Goal: Transaction & Acquisition: Purchase product/service

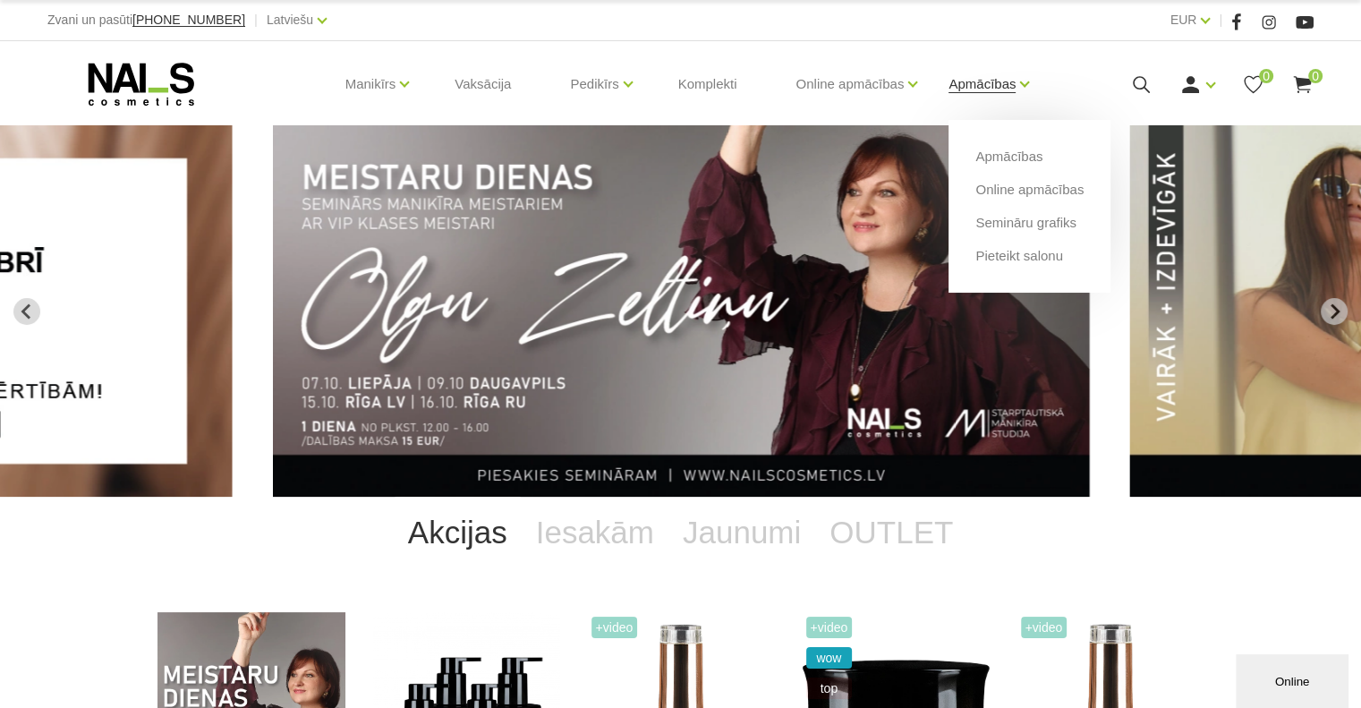
click at [1015, 83] on link "Apmācības" at bounding box center [981, 84] width 67 height 72
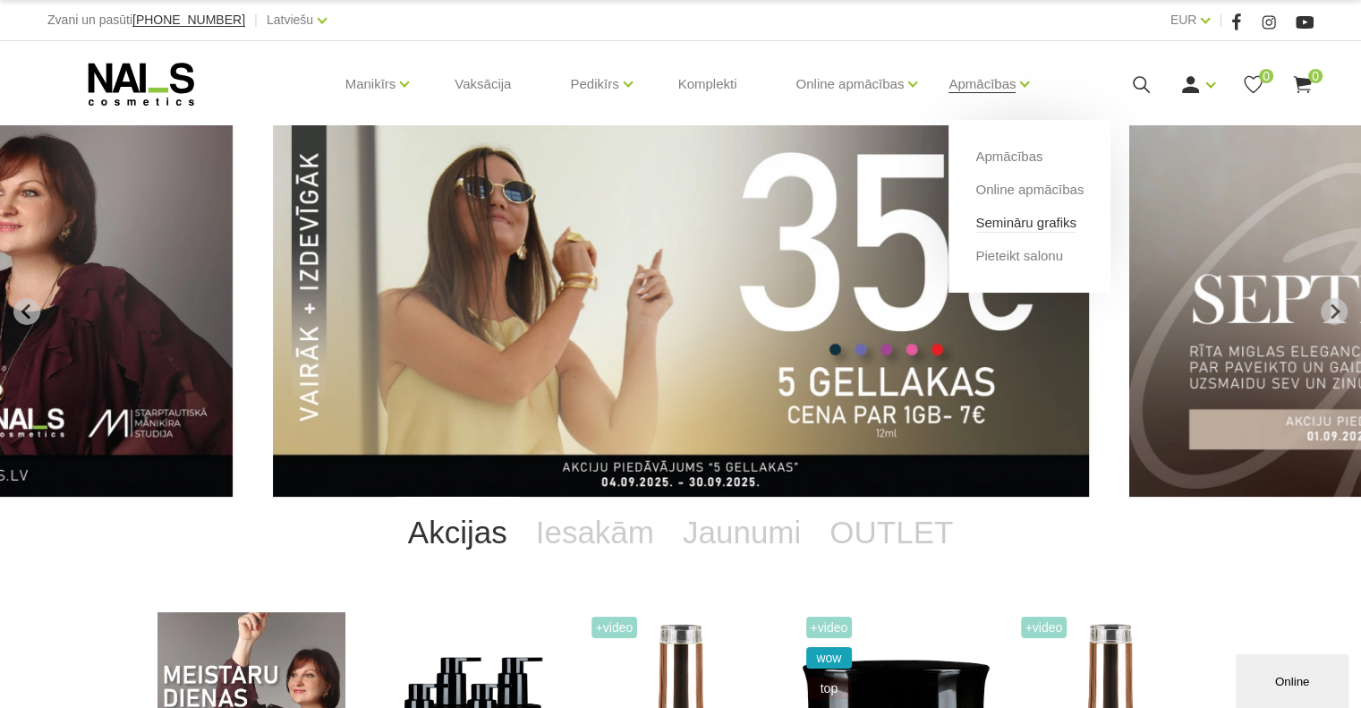
click at [1047, 216] on link "Semināru grafiks" at bounding box center [1025, 223] width 101 height 20
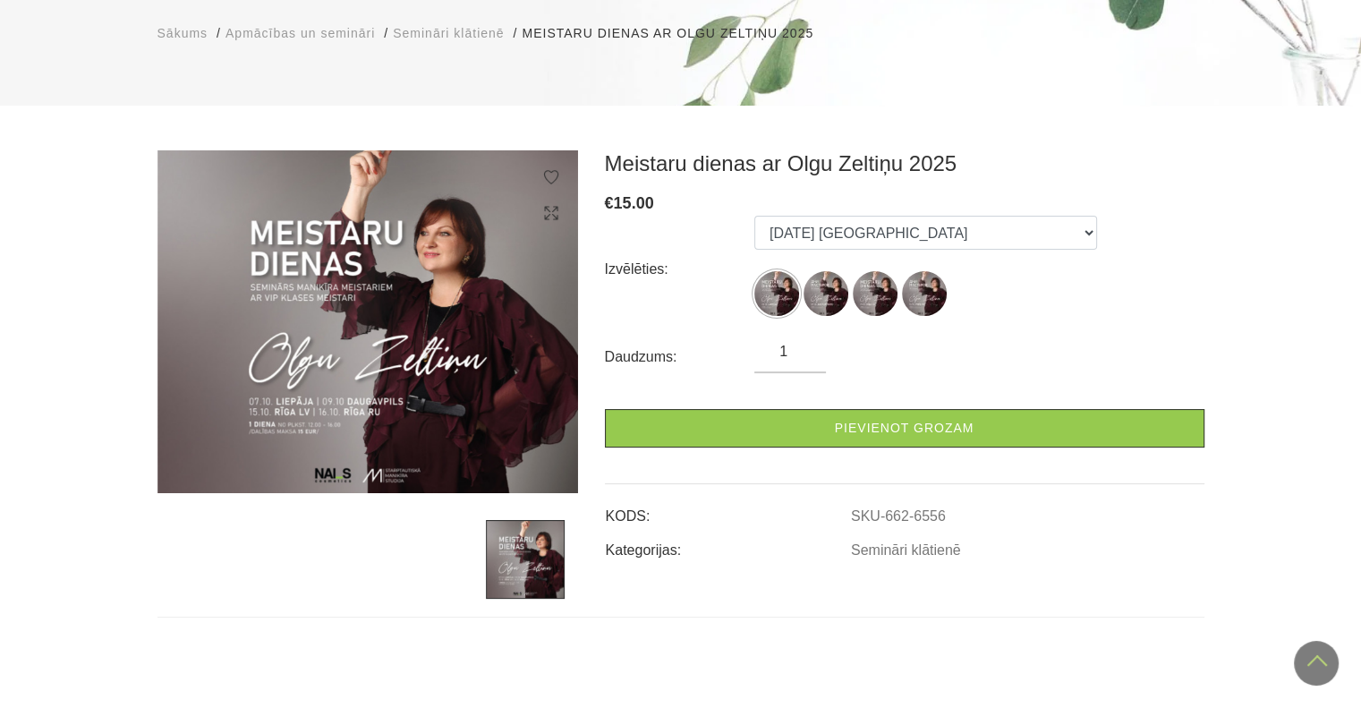
scroll to position [89, 0]
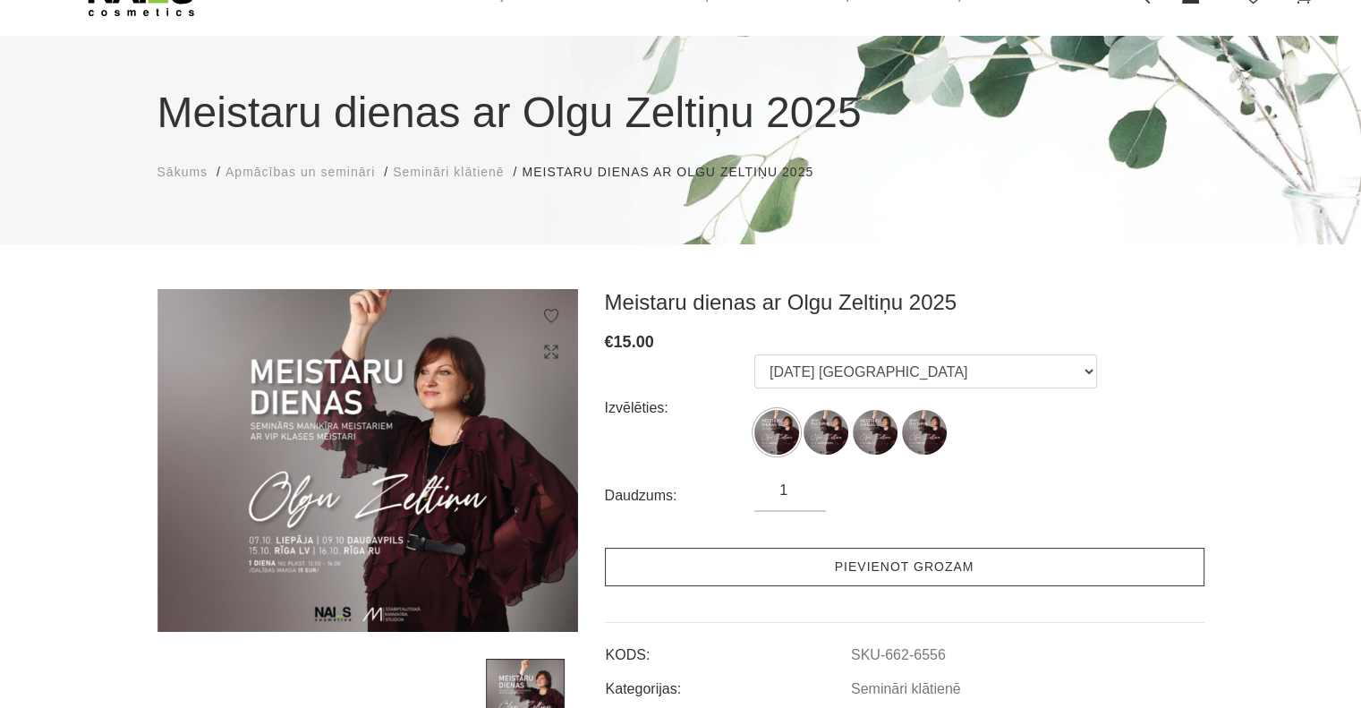
click at [855, 566] on link "Pievienot grozam" at bounding box center [904, 566] width 599 height 38
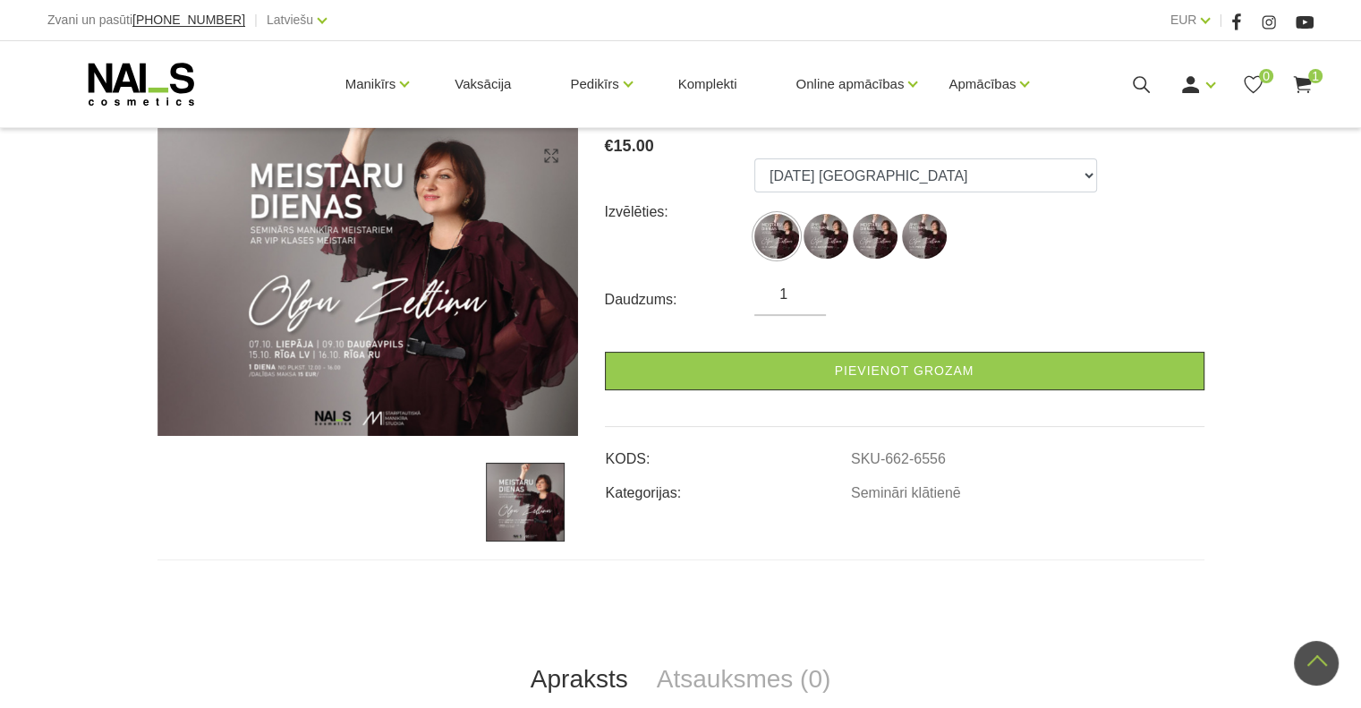
scroll to position [179, 0]
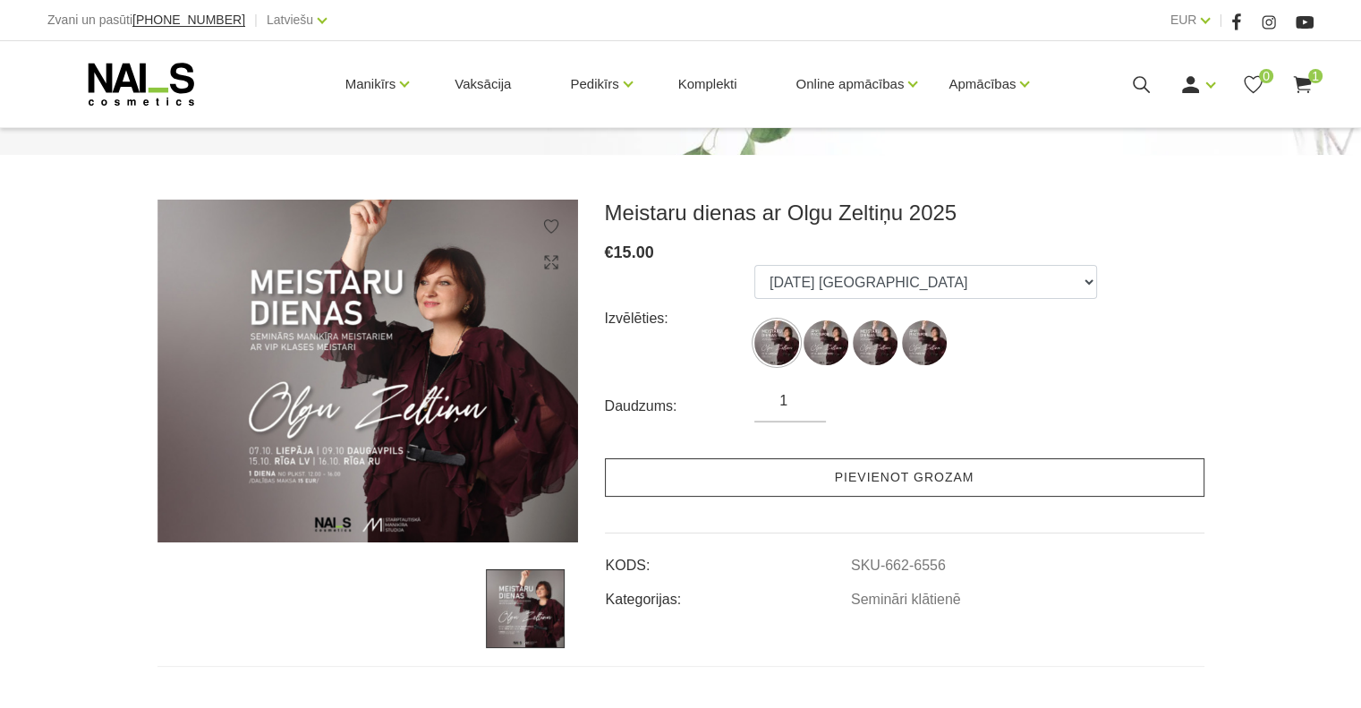
click at [916, 471] on link "Pievienot grozam" at bounding box center [904, 477] width 599 height 38
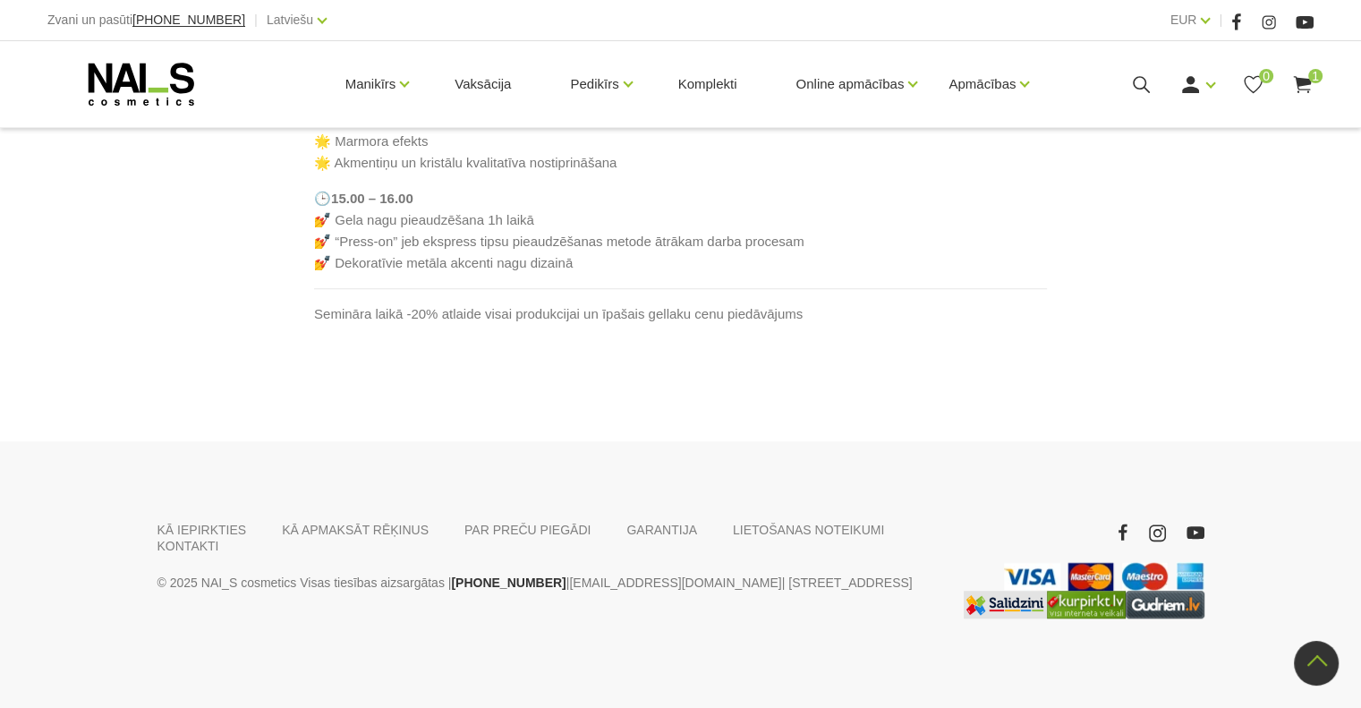
scroll to position [1431, 0]
click at [869, 672] on div "KĀ IEPIRKTIES KĀ APMAKSĀT RĒĶINUS PAR PREČU PIEGĀDI GARANTIJA LIETOŠANAS NOTEIK…" at bounding box center [680, 574] width 1361 height 267
click at [219, 554] on link "KONTAKTI" at bounding box center [188, 546] width 62 height 16
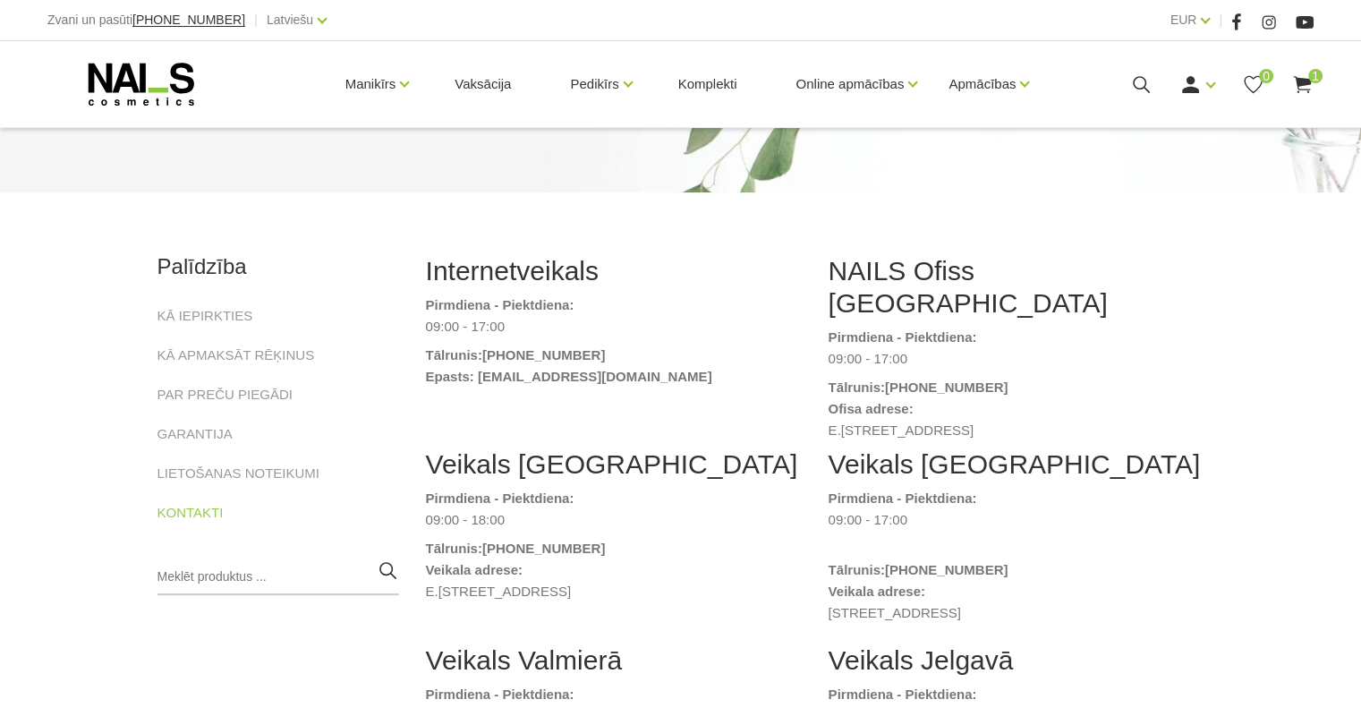
scroll to position [179, 0]
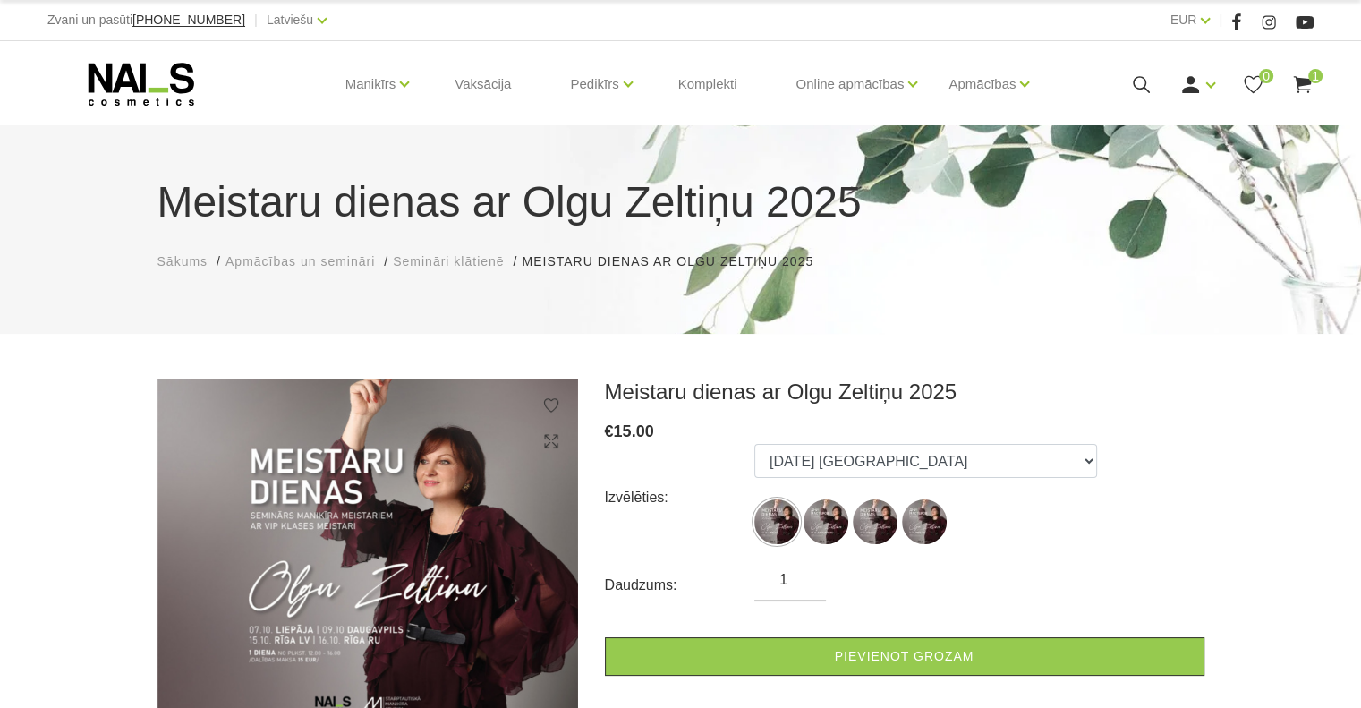
click at [1312, 75] on span "1" at bounding box center [1315, 76] width 14 height 14
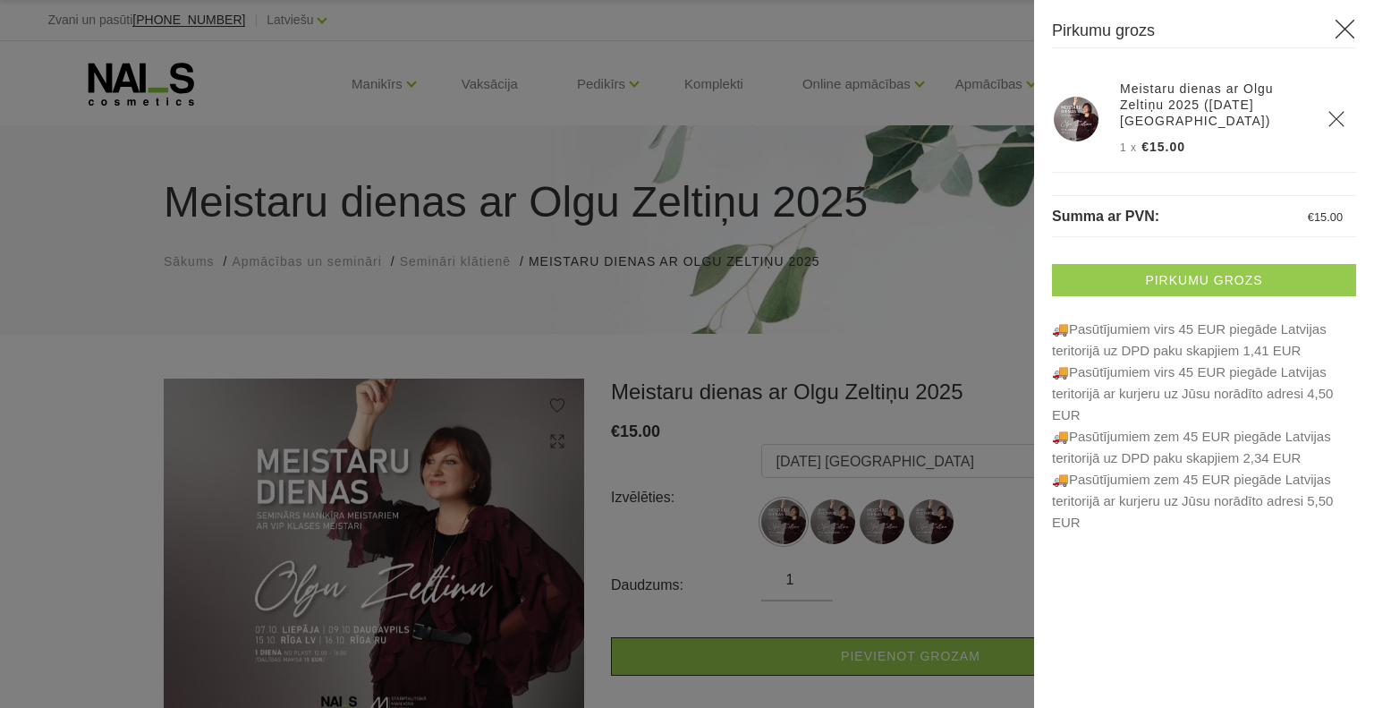
click at [1190, 275] on link "Pirkumu grozs" at bounding box center [1204, 280] width 304 height 32
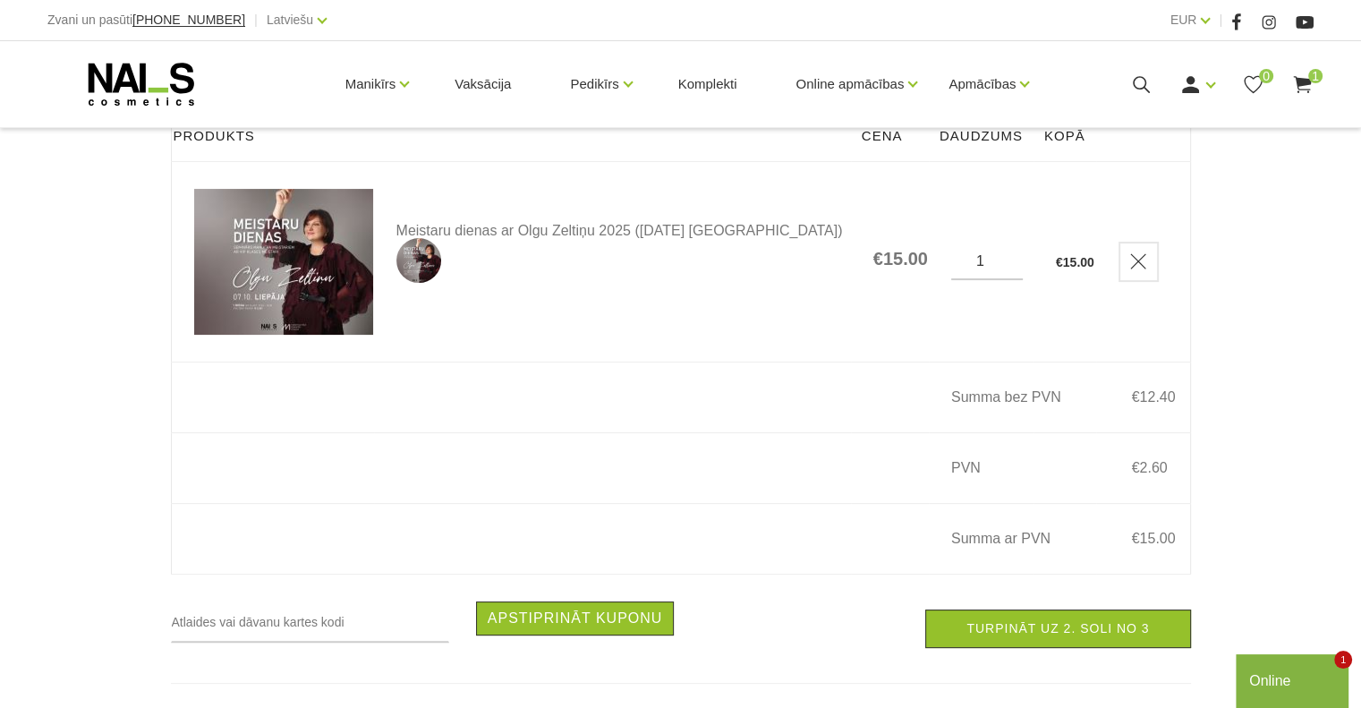
scroll to position [358, 0]
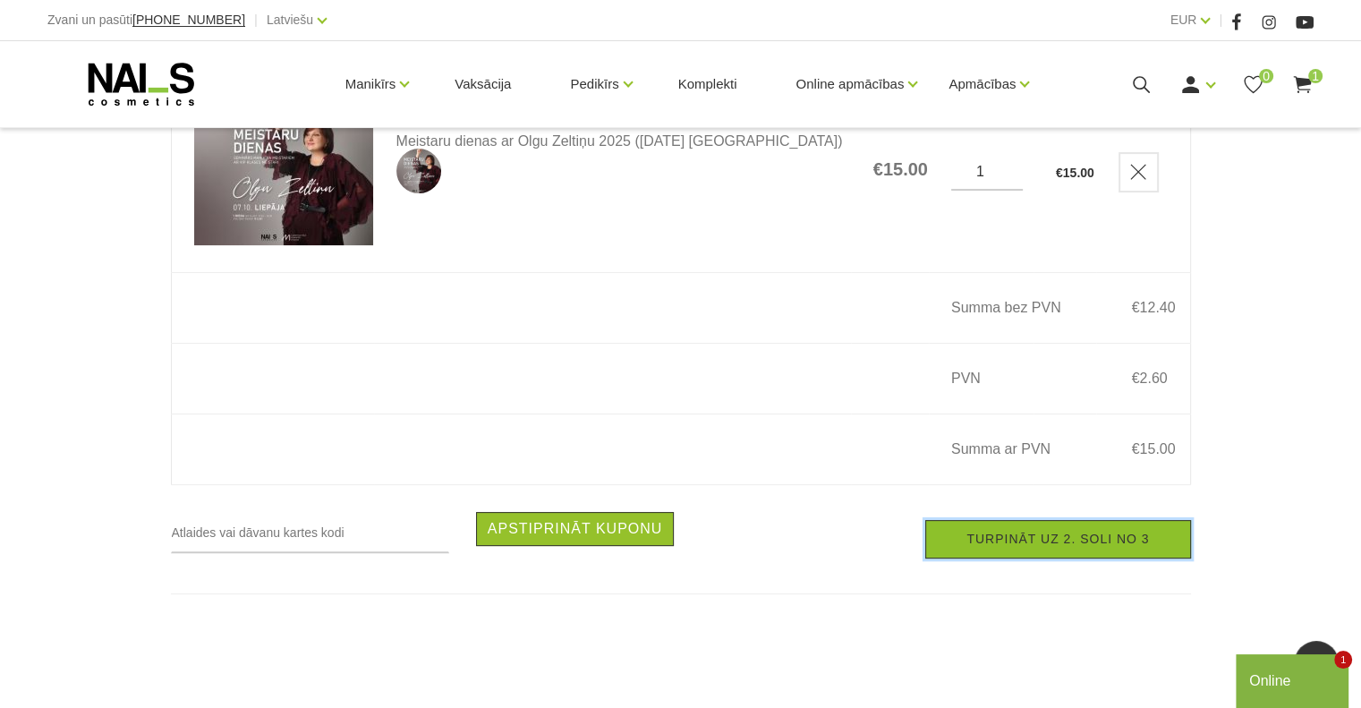
click at [1070, 547] on link "Turpināt uz 2. soli no 3" at bounding box center [1057, 539] width 265 height 38
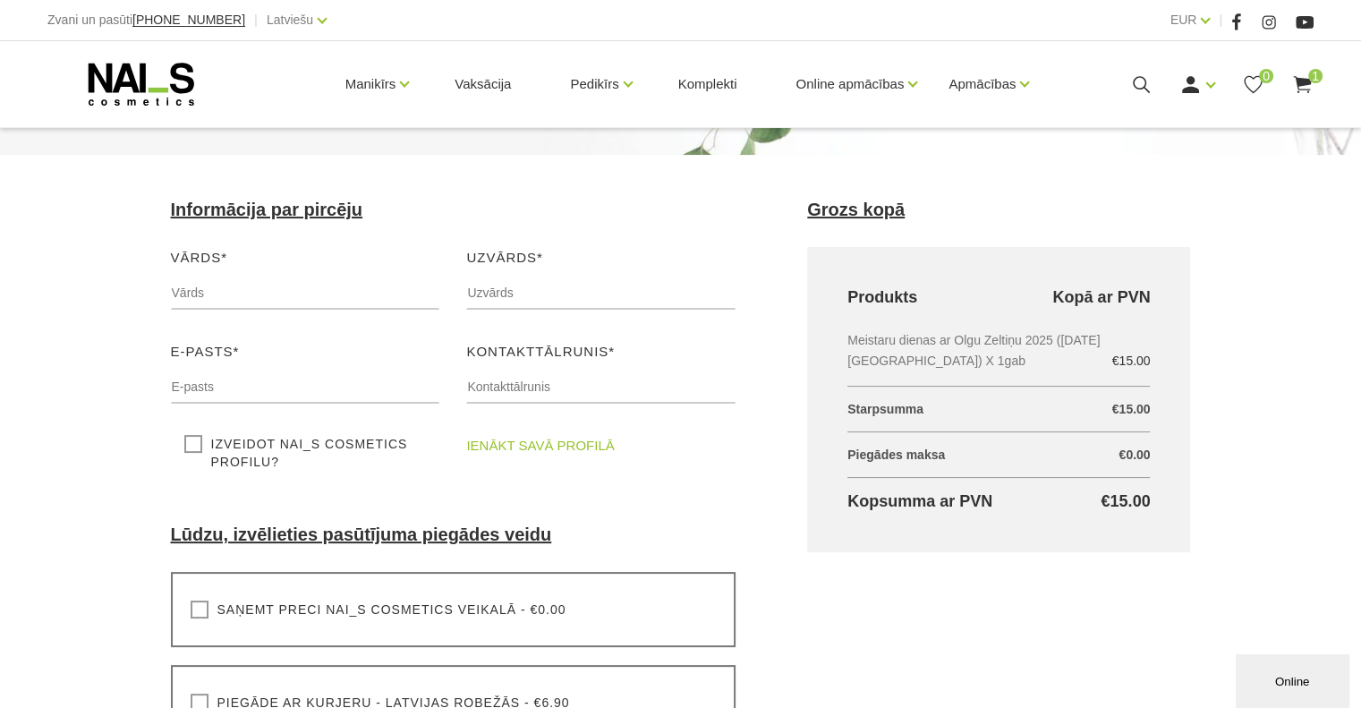
scroll to position [89, 0]
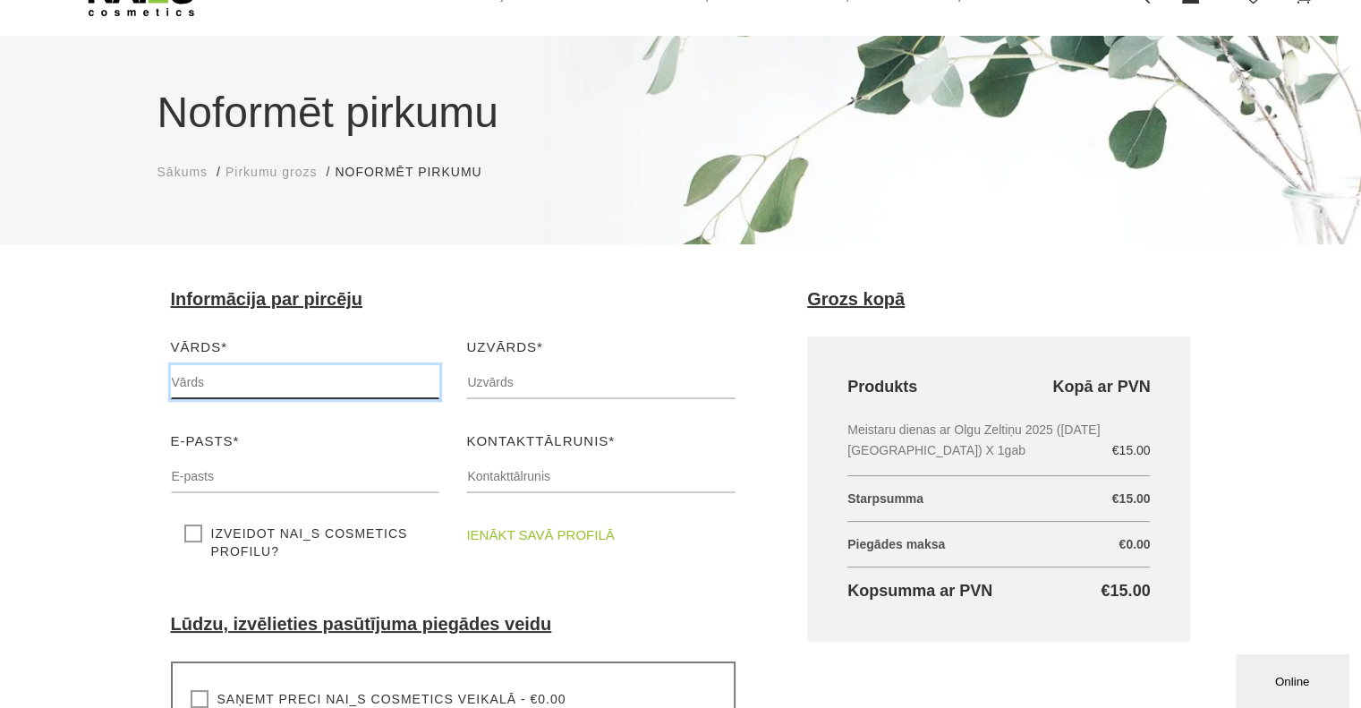
click at [218, 384] on input "text" at bounding box center [305, 382] width 269 height 34
type input "Inese"
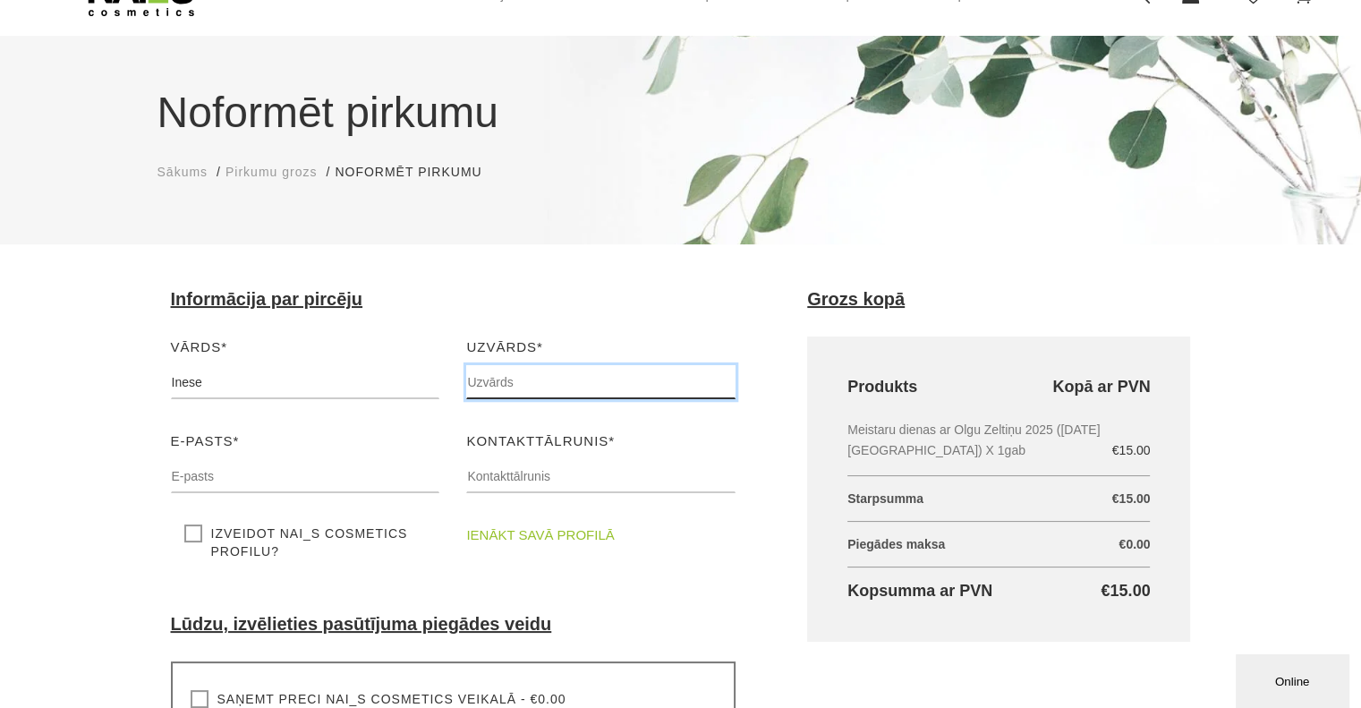
click at [485, 384] on input "text" at bounding box center [600, 382] width 269 height 34
type input "Buličeva"
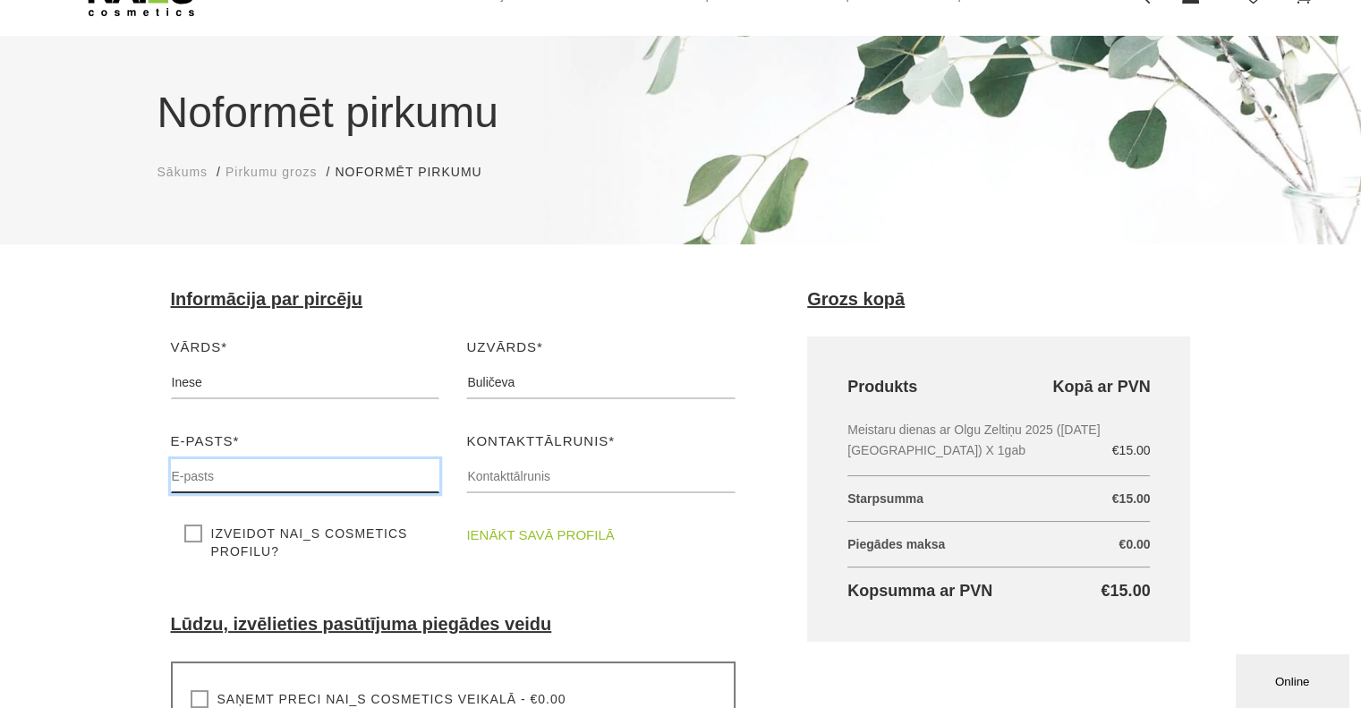
click at [269, 468] on input "text" at bounding box center [305, 476] width 269 height 34
type input "I"
type input "[EMAIL_ADDRESS][DOMAIN_NAME]"
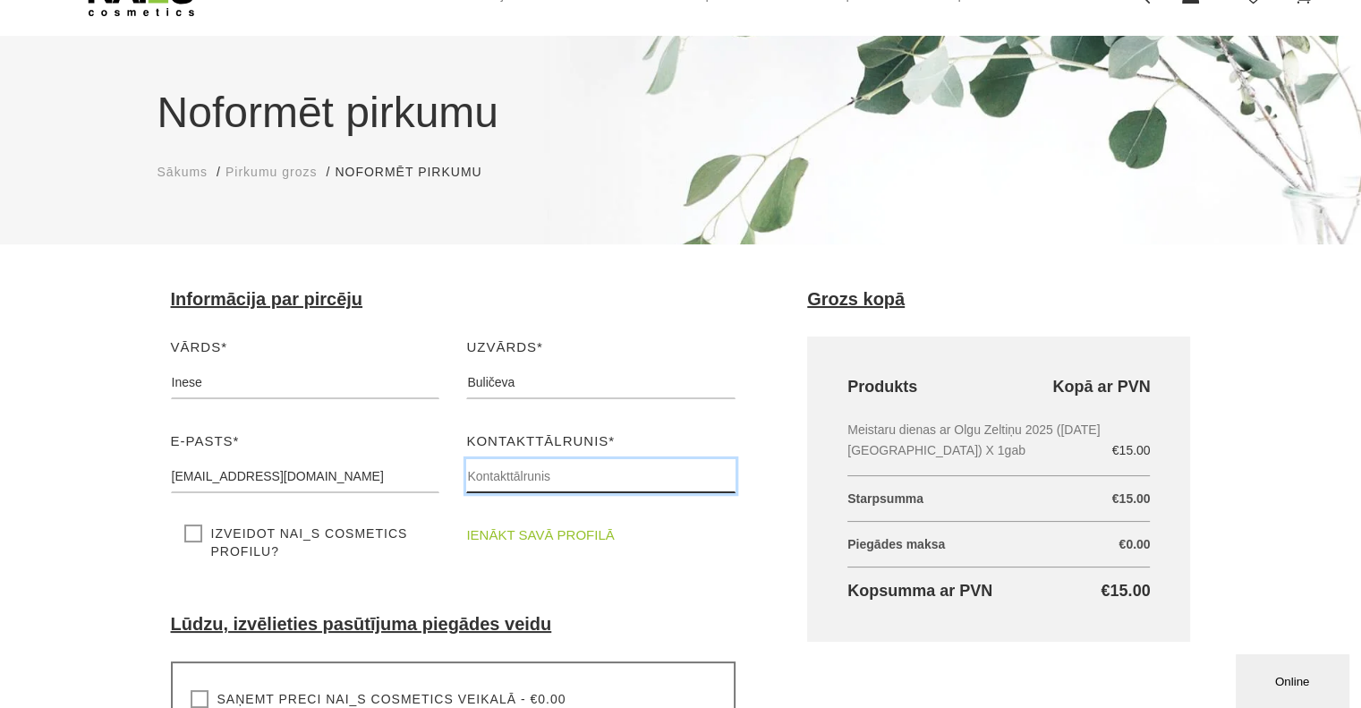
click at [475, 468] on input "text" at bounding box center [600, 476] width 269 height 34
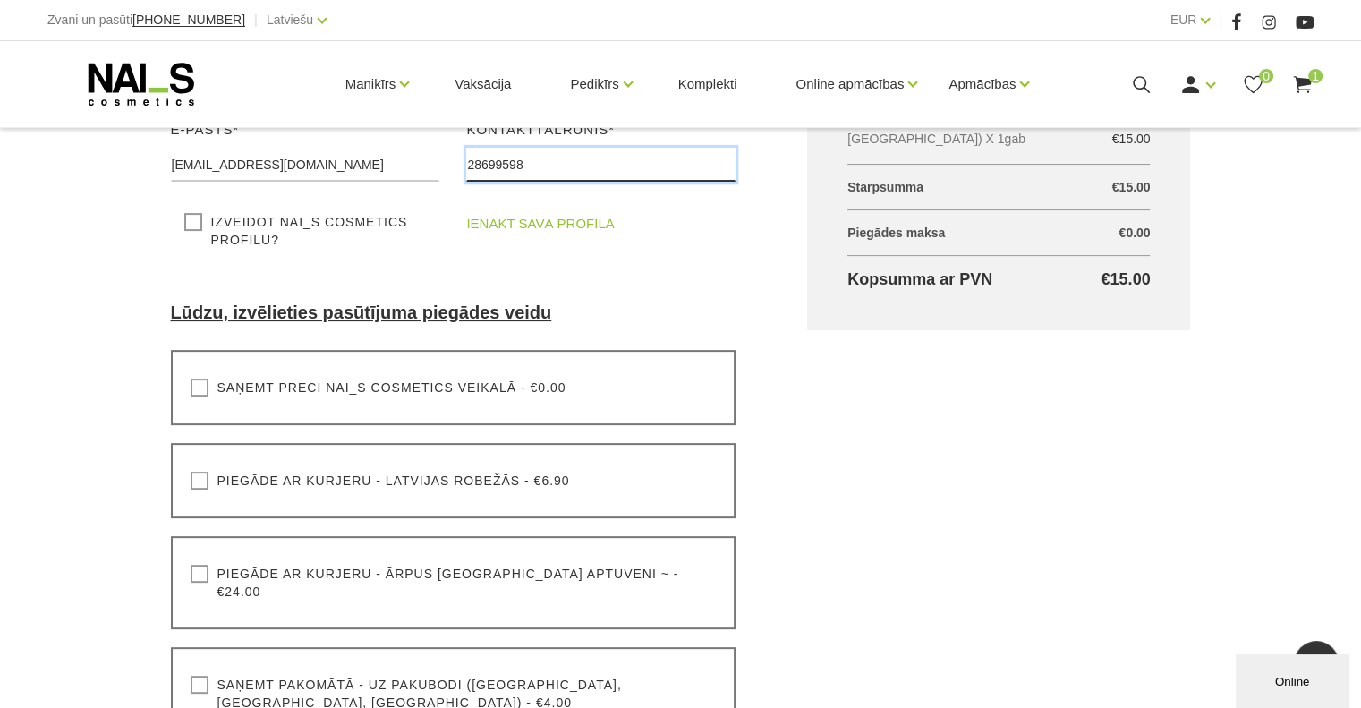
scroll to position [179, 0]
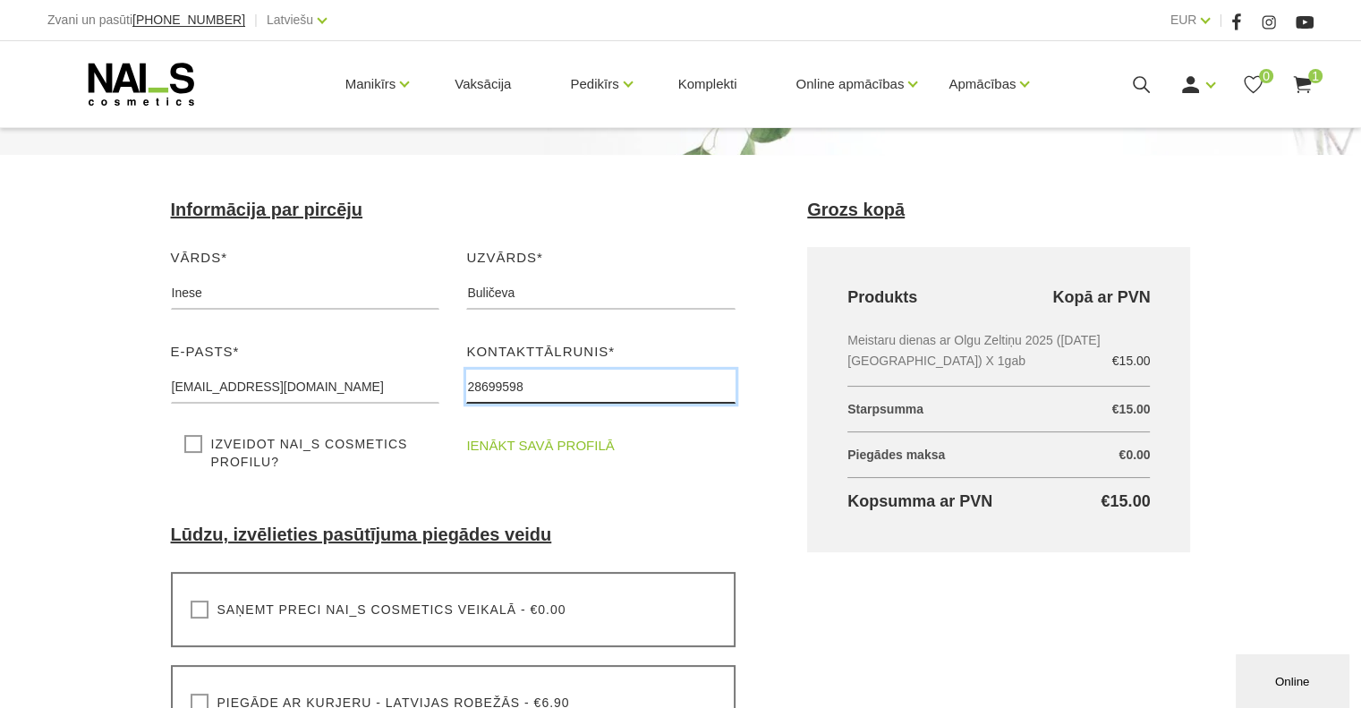
type input "28699598"
click at [527, 448] on link "ienākt savā profilā" at bounding box center [540, 445] width 148 height 21
click at [188, 443] on label "Izveidot NAI_S cosmetics profilu?" at bounding box center [305, 453] width 242 height 36
click at [0, 0] on input "Izveidot NAI_S cosmetics profilu?" at bounding box center [0, 0] width 0 height 0
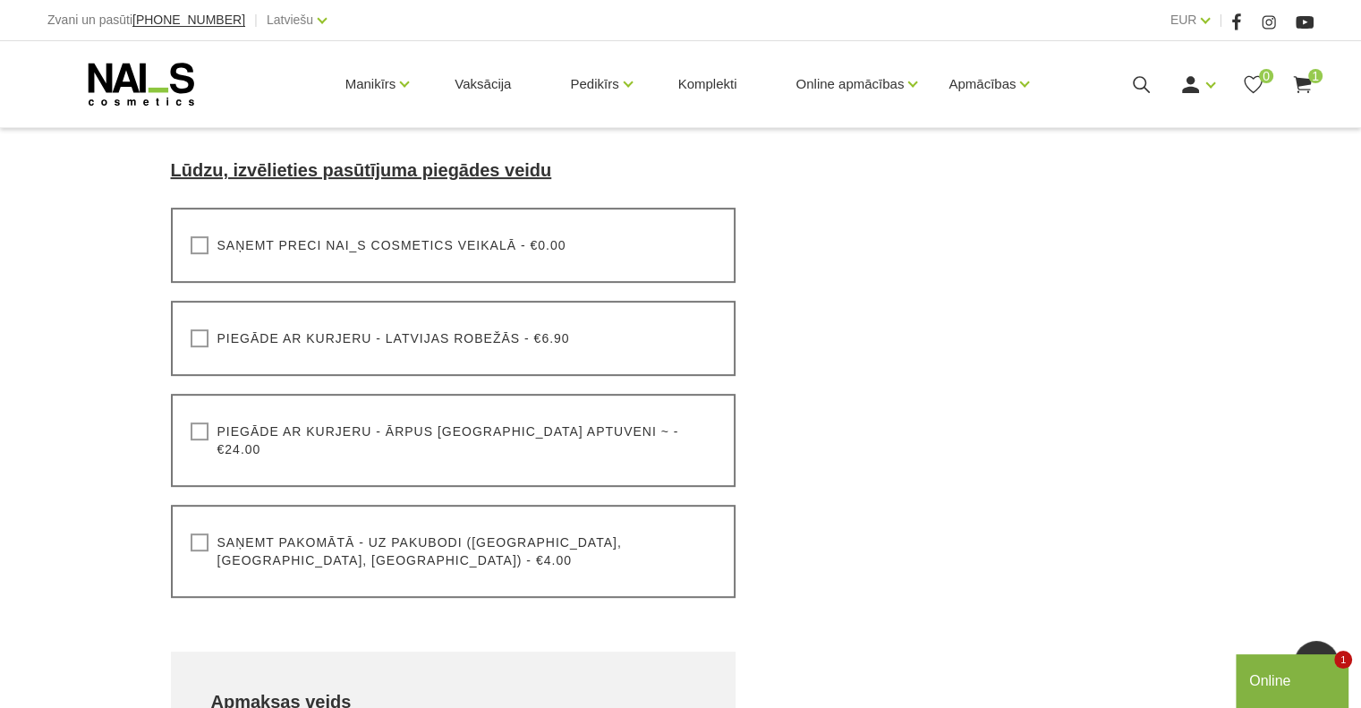
scroll to position [805, 0]
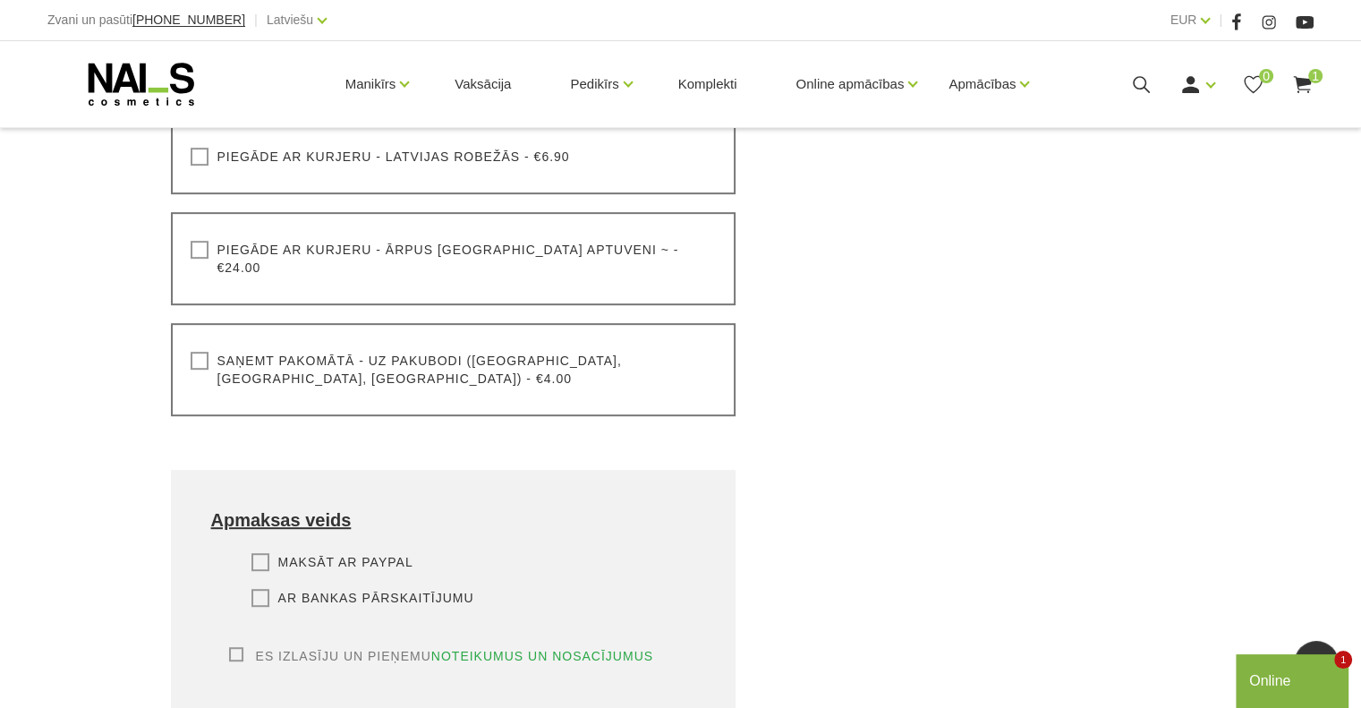
click at [254, 589] on label "Ar bankas pārskaitījumu" at bounding box center [362, 598] width 223 height 18
click at [0, 0] on input "Ar bankas pārskaitījumu" at bounding box center [0, 0] width 0 height 0
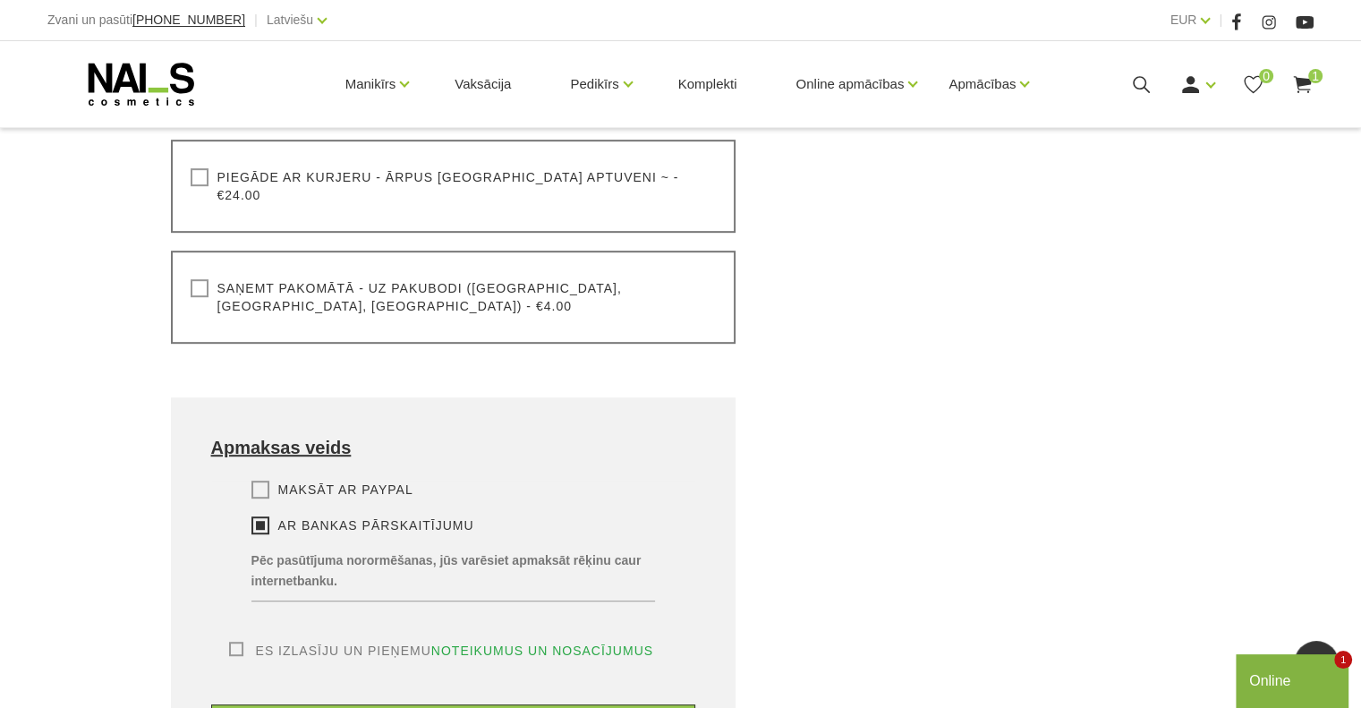
scroll to position [984, 0]
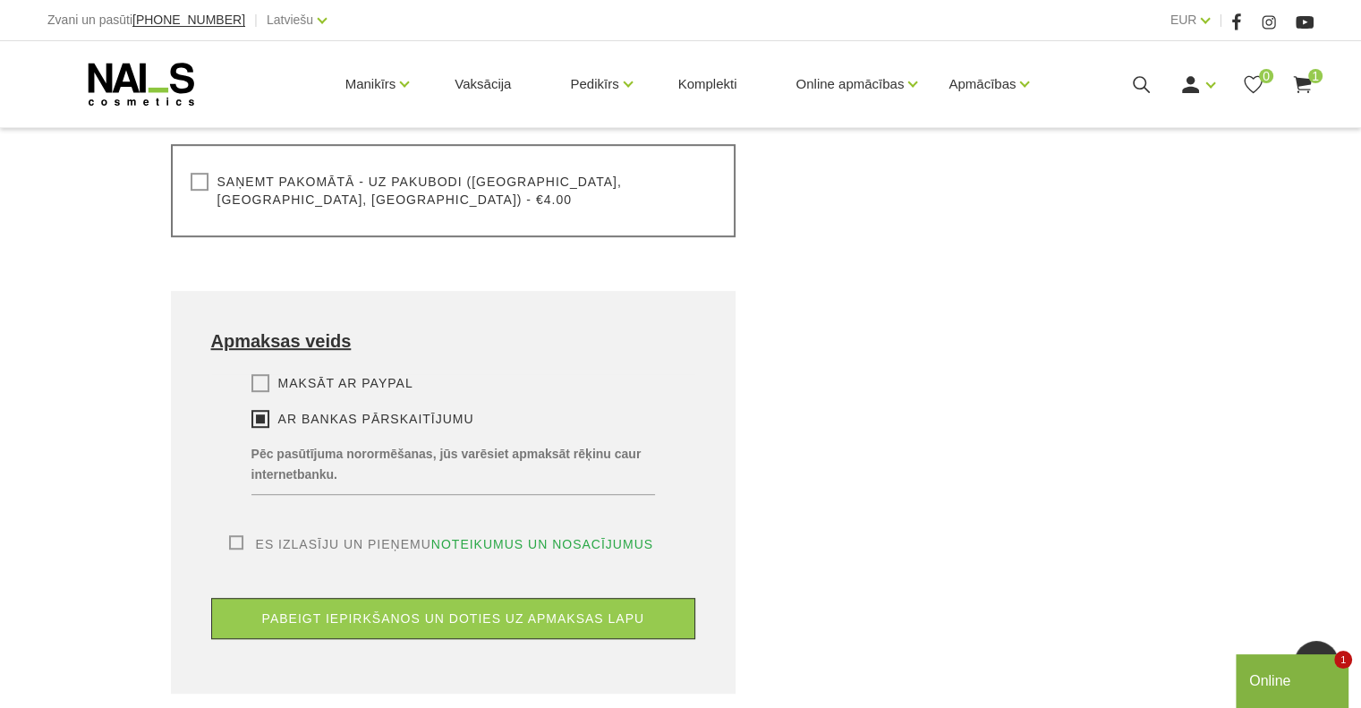
click at [235, 535] on label "Es izlasīju un pieņemu noteikumus un nosacījumus" at bounding box center [441, 544] width 425 height 18
click at [0, 0] on input "Es izlasīju un pieņemu noteikumus un nosacījumus" at bounding box center [0, 0] width 0 height 0
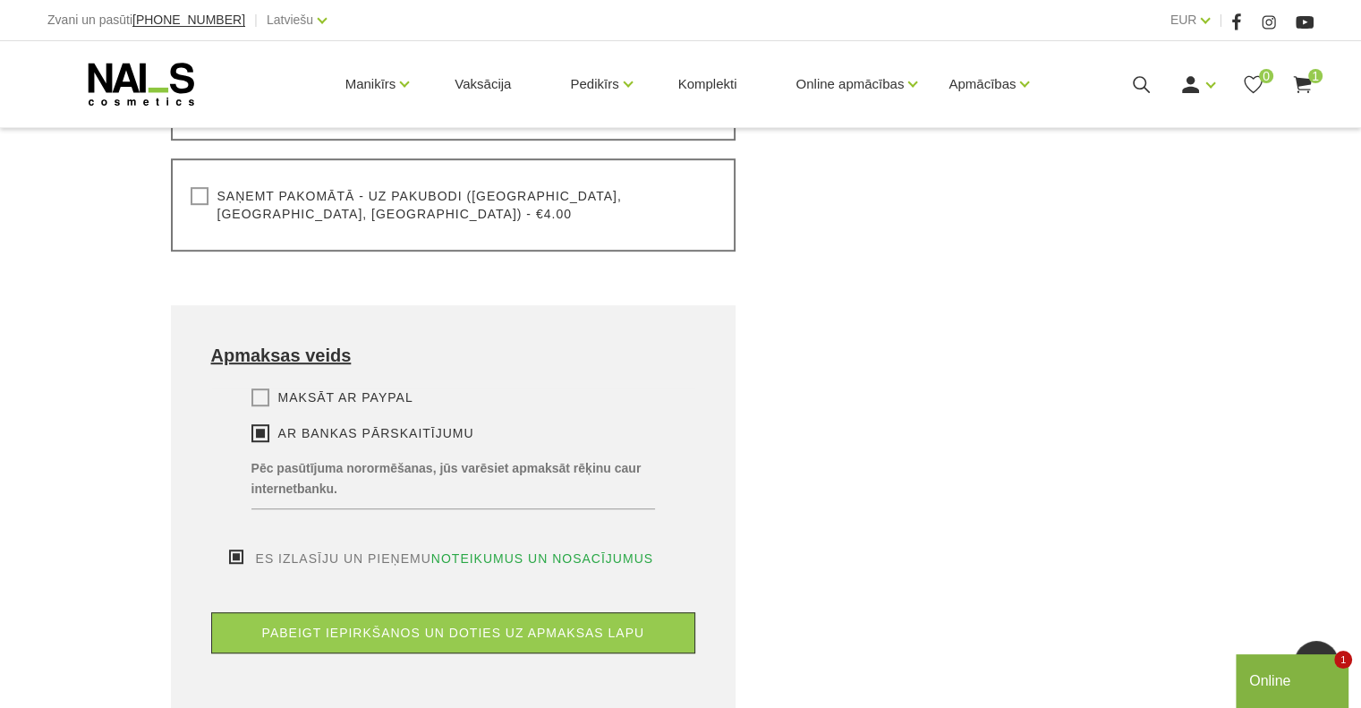
scroll to position [1073, 0]
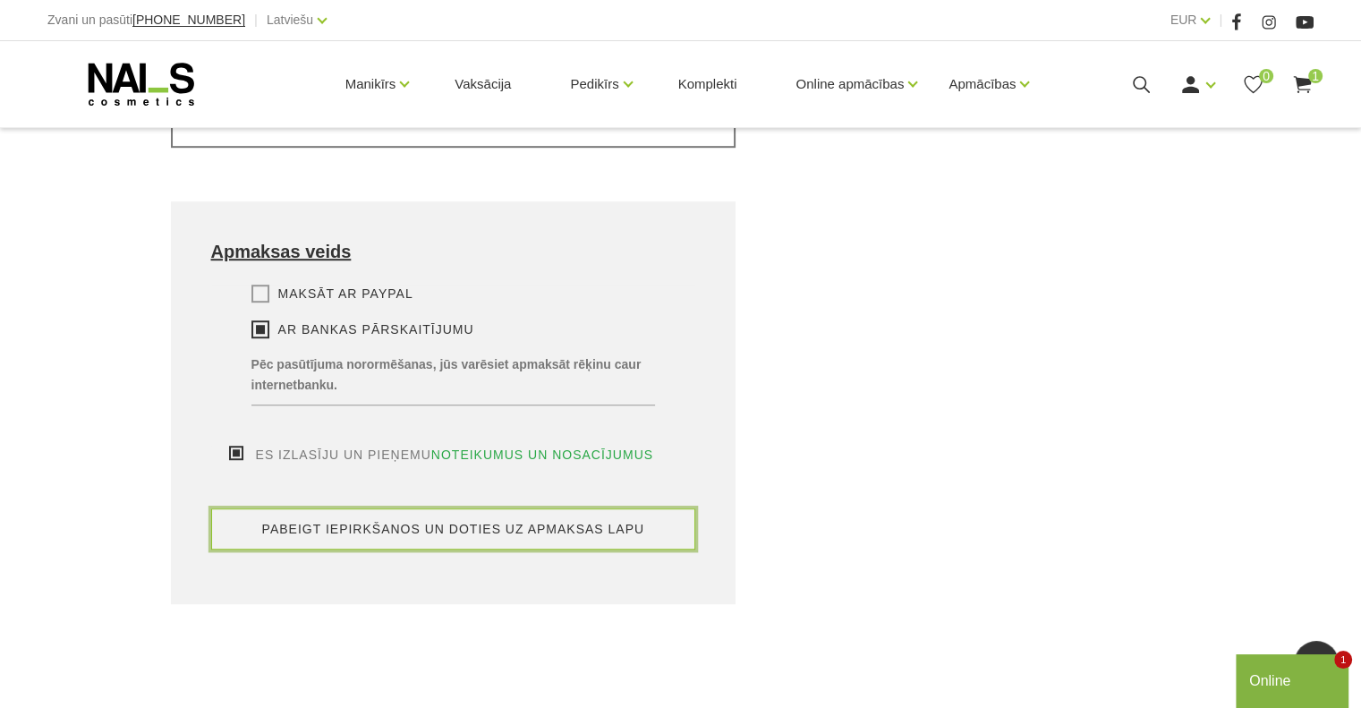
click at [487, 508] on button "pabeigt iepirkšanos un doties uz apmaksas lapu" at bounding box center [453, 528] width 485 height 41
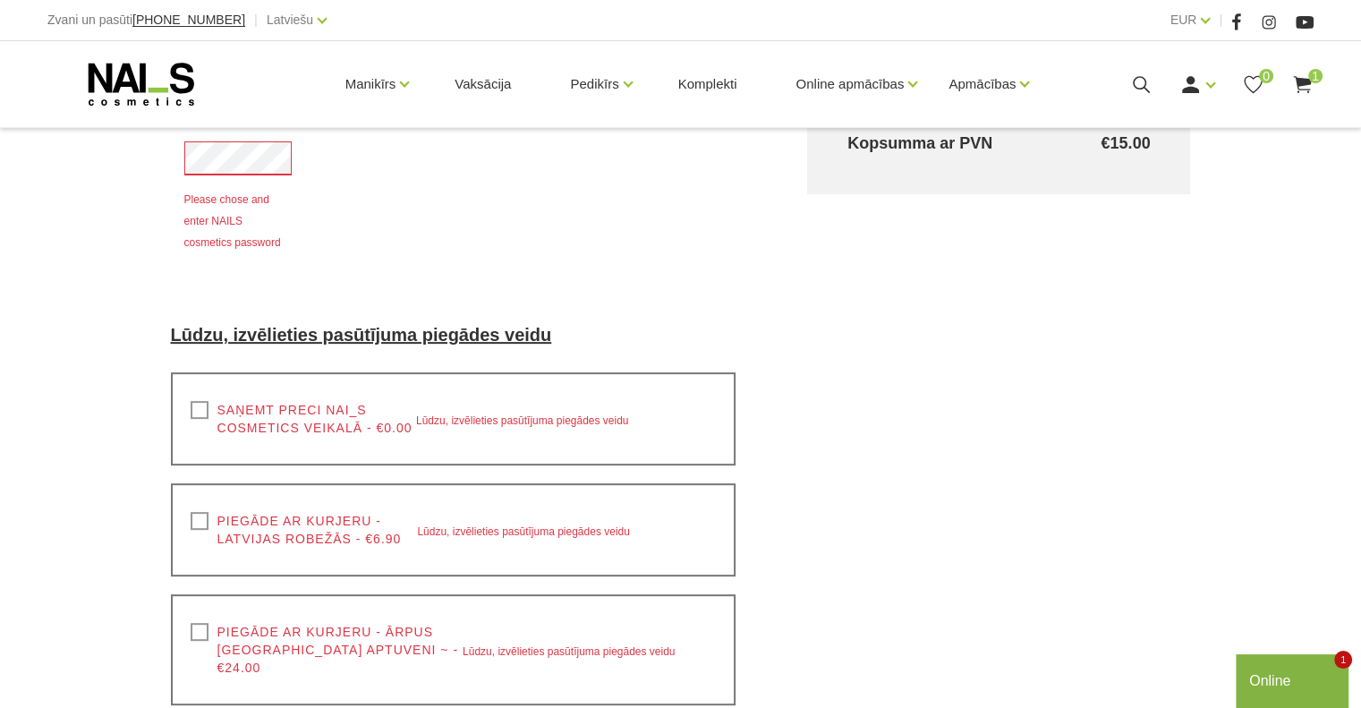
scroll to position [647, 0]
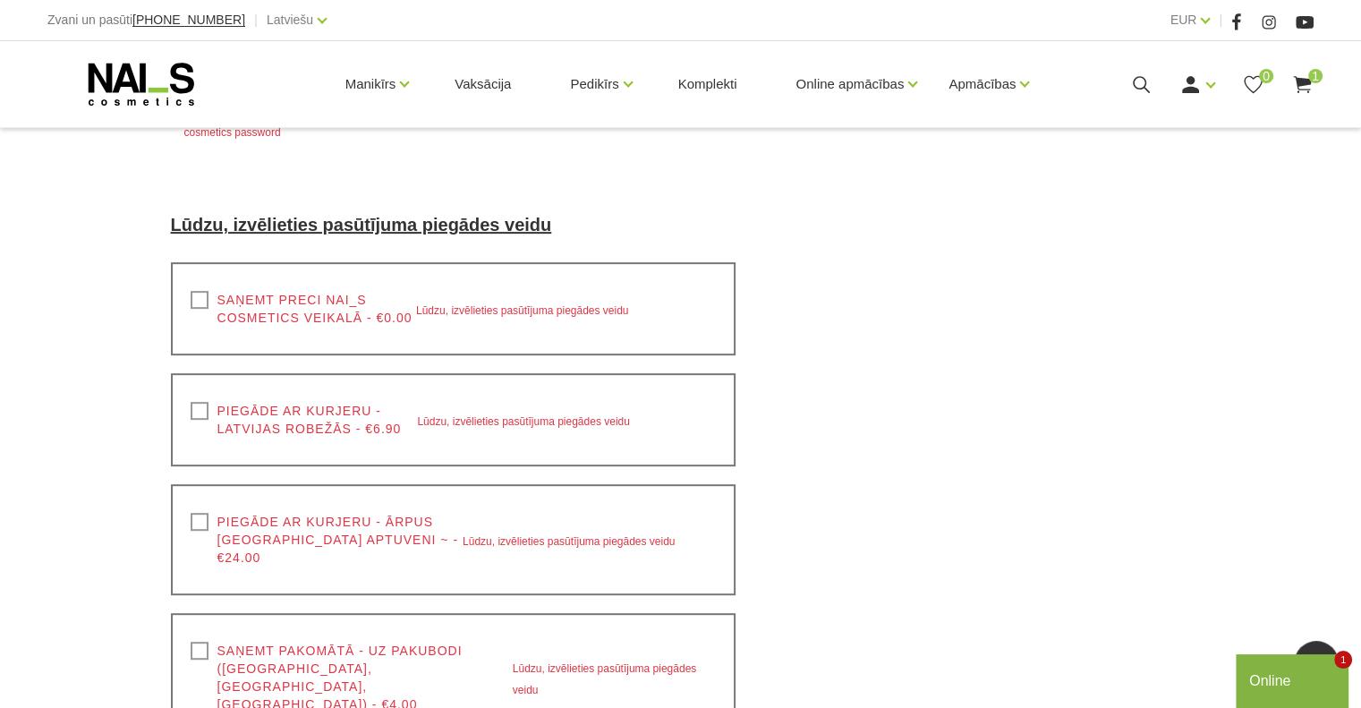
click at [199, 291] on label "Saņemt preci NAI_S cosmetics veikalā - €0.00" at bounding box center [303, 309] width 225 height 36
click at [0, 0] on input "Saņemt preci NAI_S cosmetics veikalā - €0.00" at bounding box center [0, 0] width 0 height 0
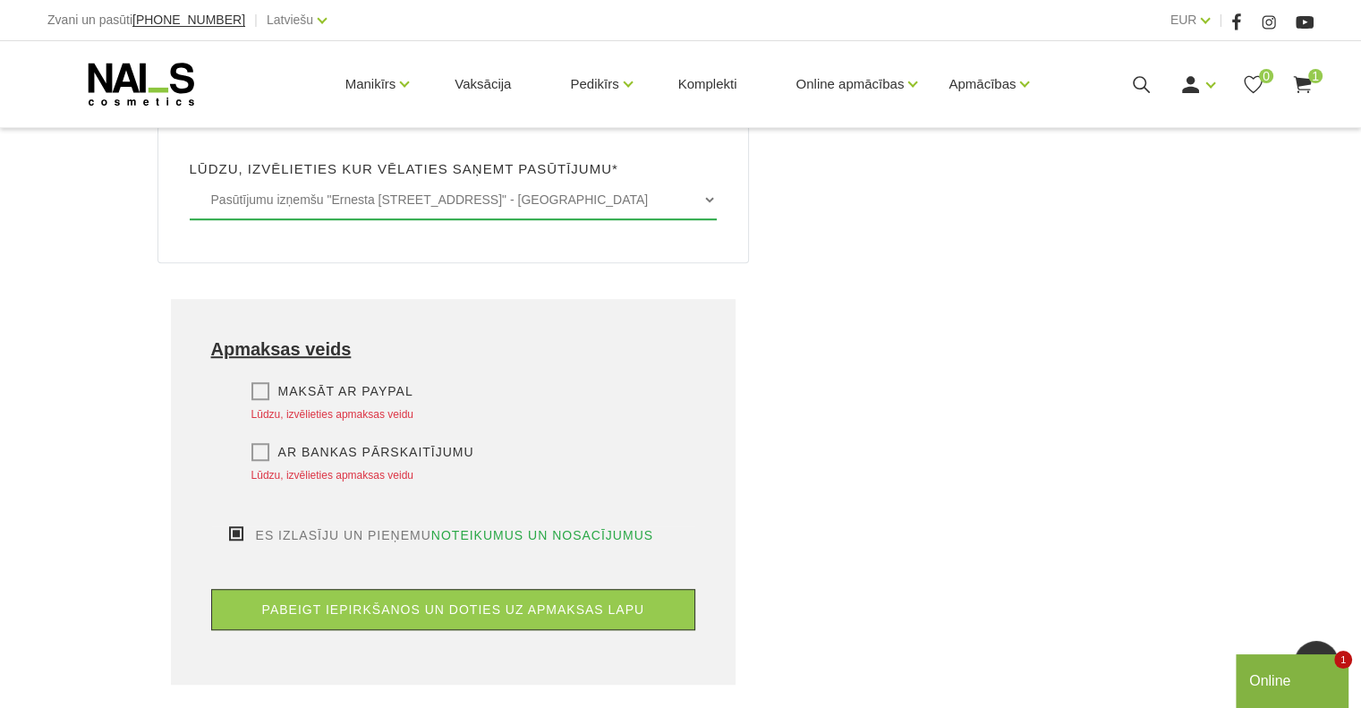
scroll to position [1273, 0]
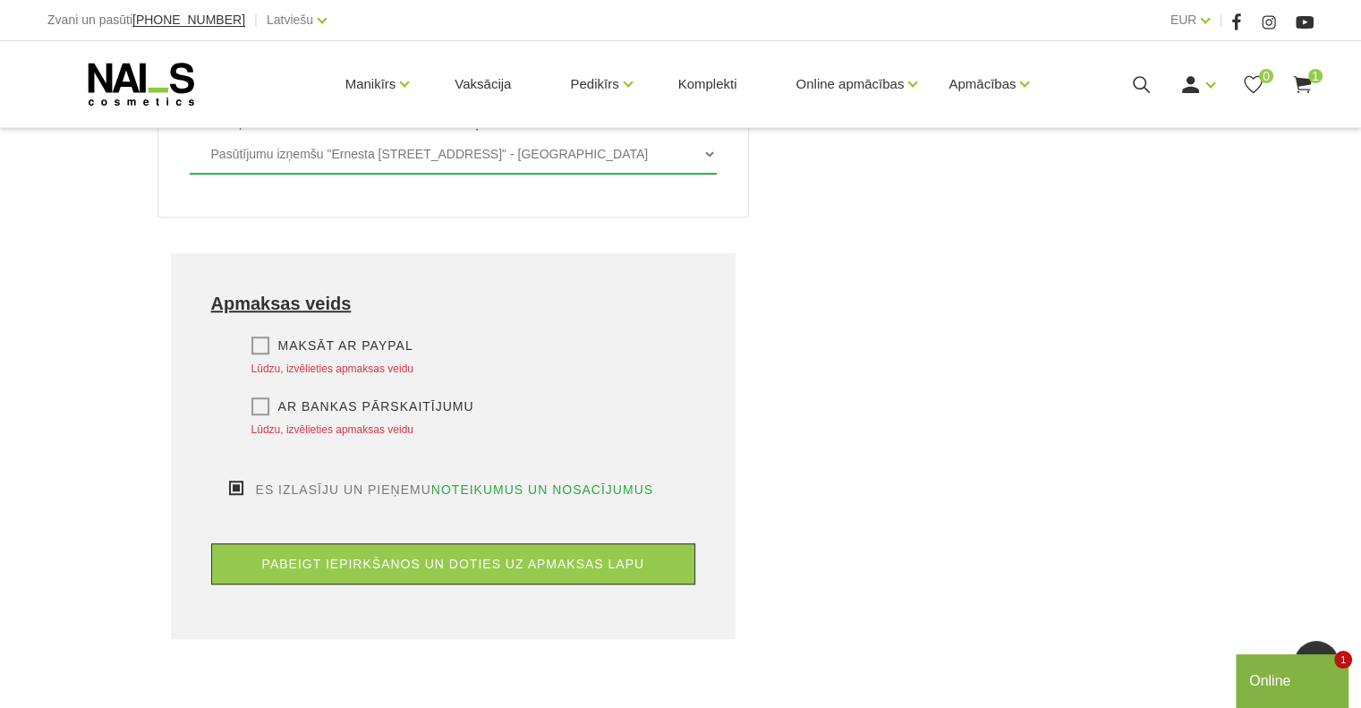
click at [258, 397] on label "Ar bankas pārskaitījumu" at bounding box center [362, 406] width 223 height 18
click at [0, 0] on input "Ar bankas pārskaitījumu" at bounding box center [0, 0] width 0 height 0
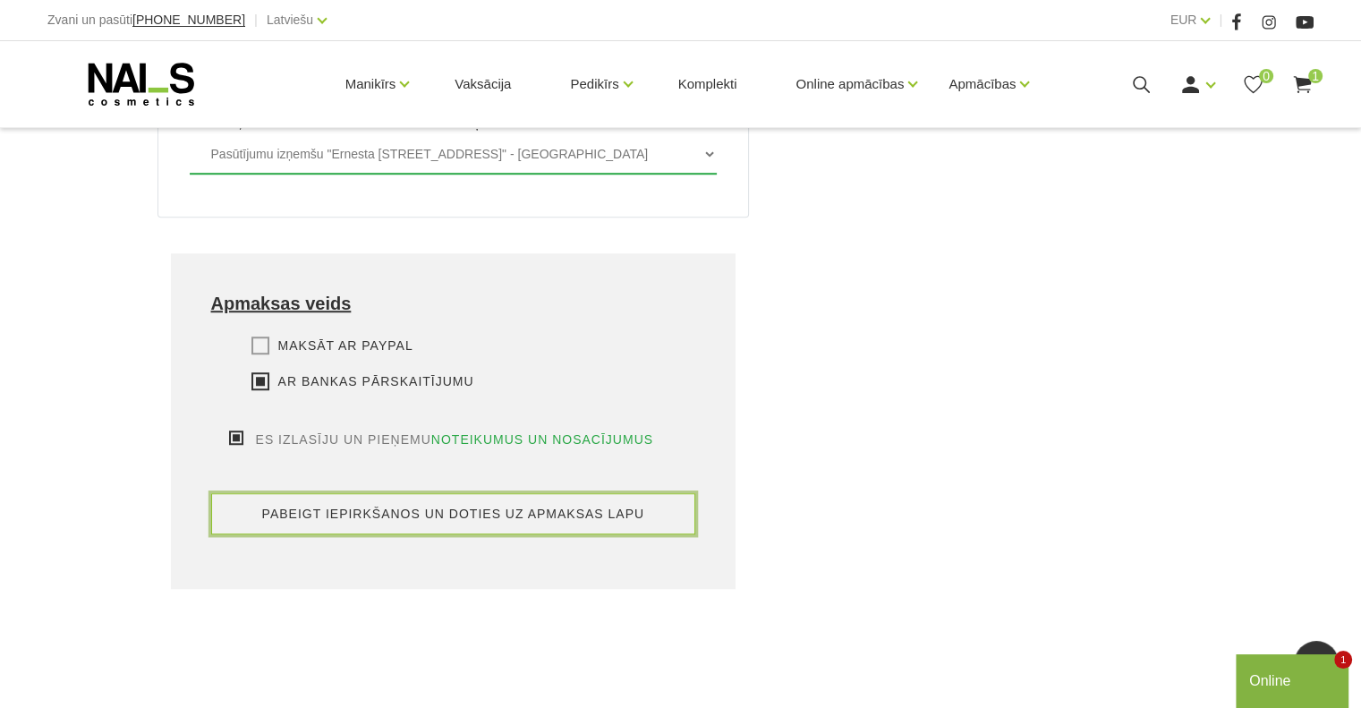
click at [457, 493] on button "pabeigt iepirkšanos un doties uz apmaksas lapu" at bounding box center [453, 513] width 485 height 41
